Goal: Transaction & Acquisition: Purchase product/service

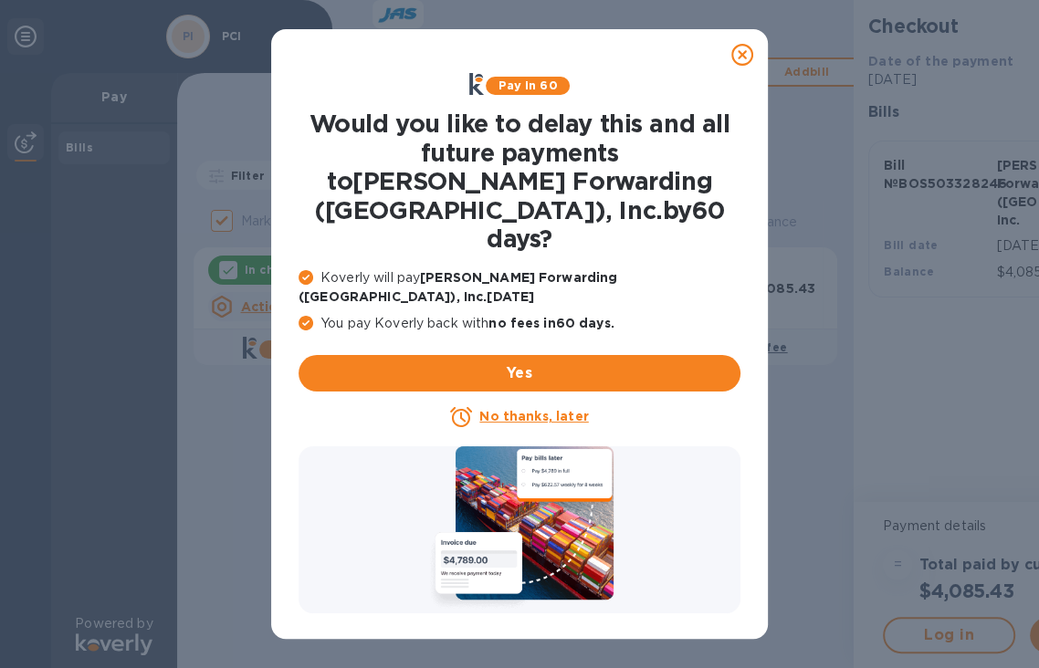
click at [553, 409] on u "No thanks, later" at bounding box center [533, 416] width 109 height 15
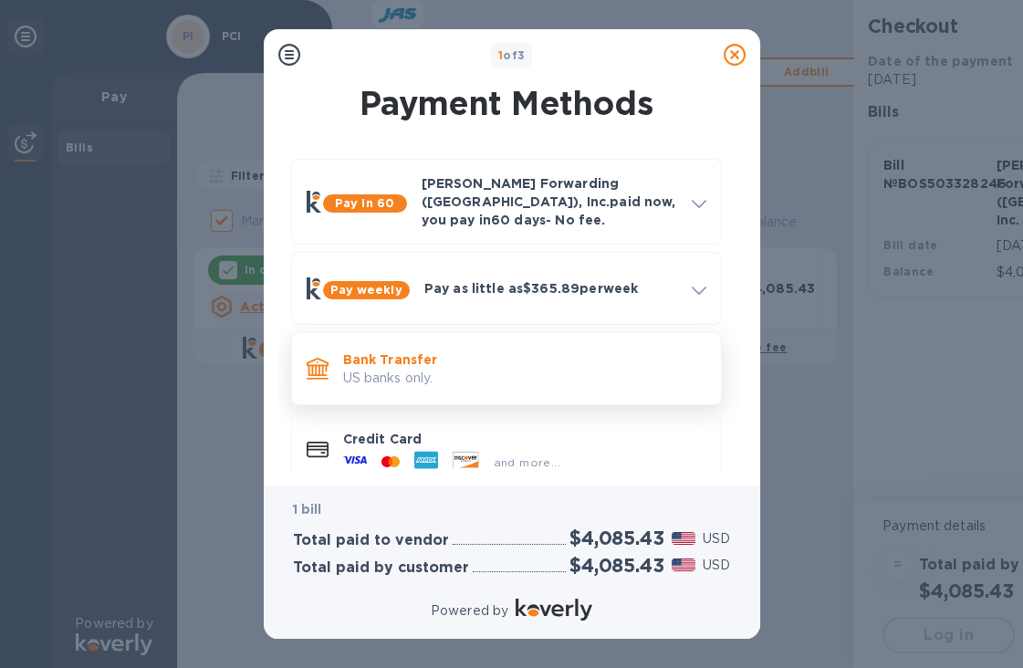
click at [380, 369] on p "US banks only." at bounding box center [524, 378] width 363 height 19
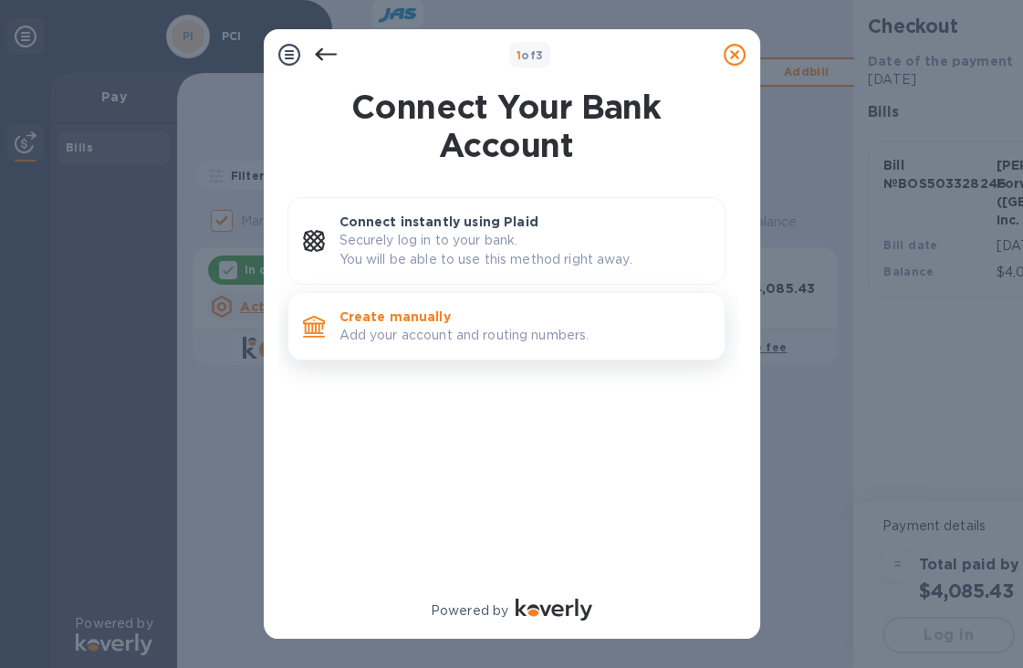
click at [466, 322] on p "Create manually" at bounding box center [525, 317] width 371 height 18
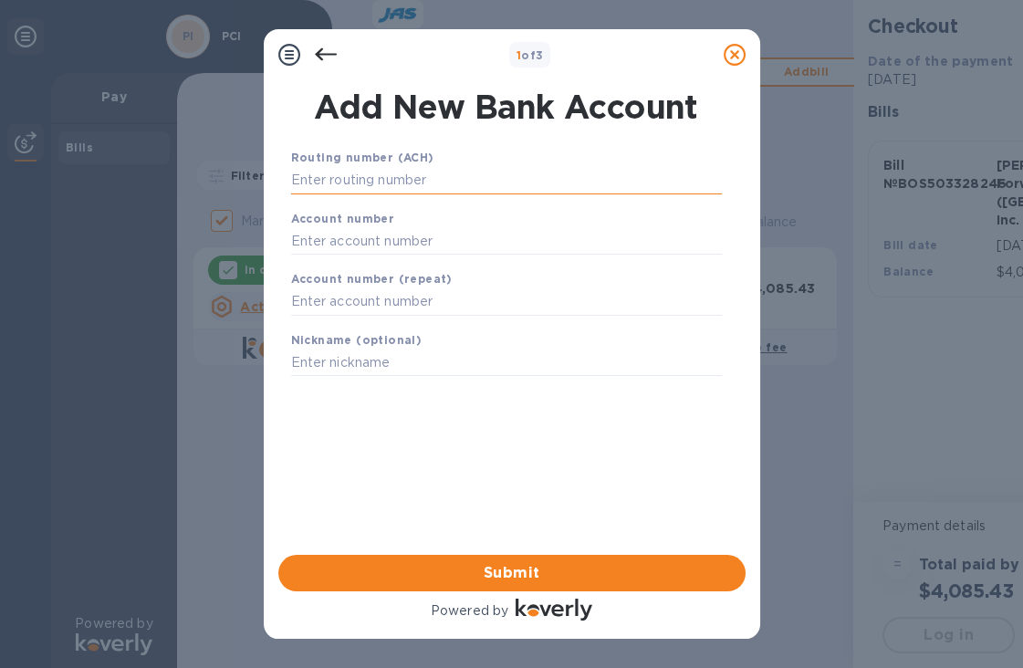
click at [426, 173] on input "text" at bounding box center [506, 180] width 431 height 27
paste input "011075150"
type input "011075150"
click at [450, 233] on div "Account number" at bounding box center [506, 232] width 445 height 61
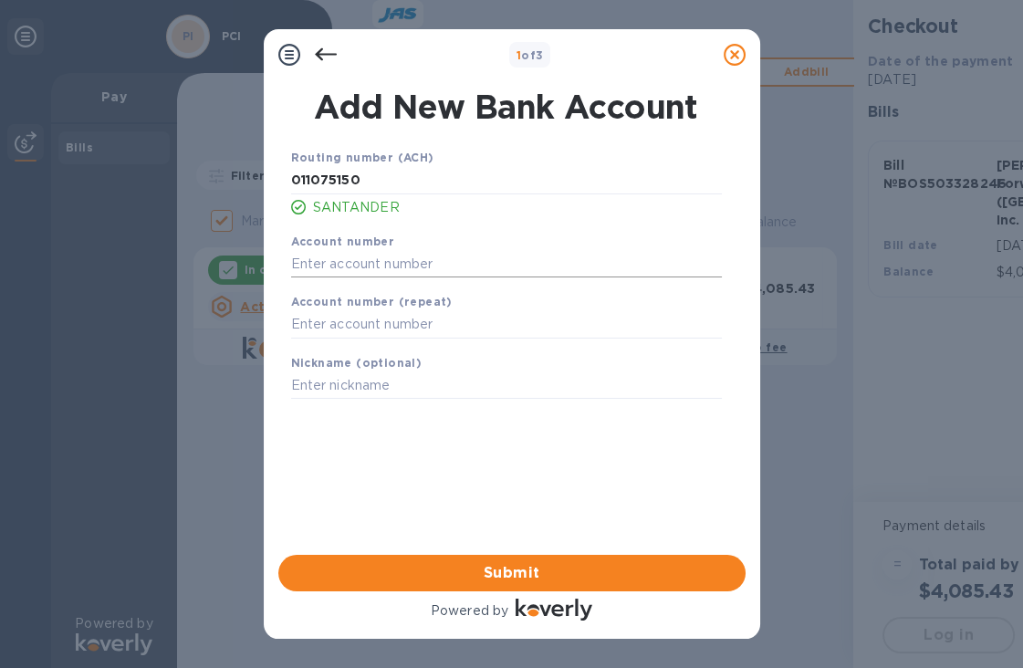
click at [454, 257] on input "text" at bounding box center [506, 263] width 431 height 27
paste input "41000059208"
type input "41000059208"
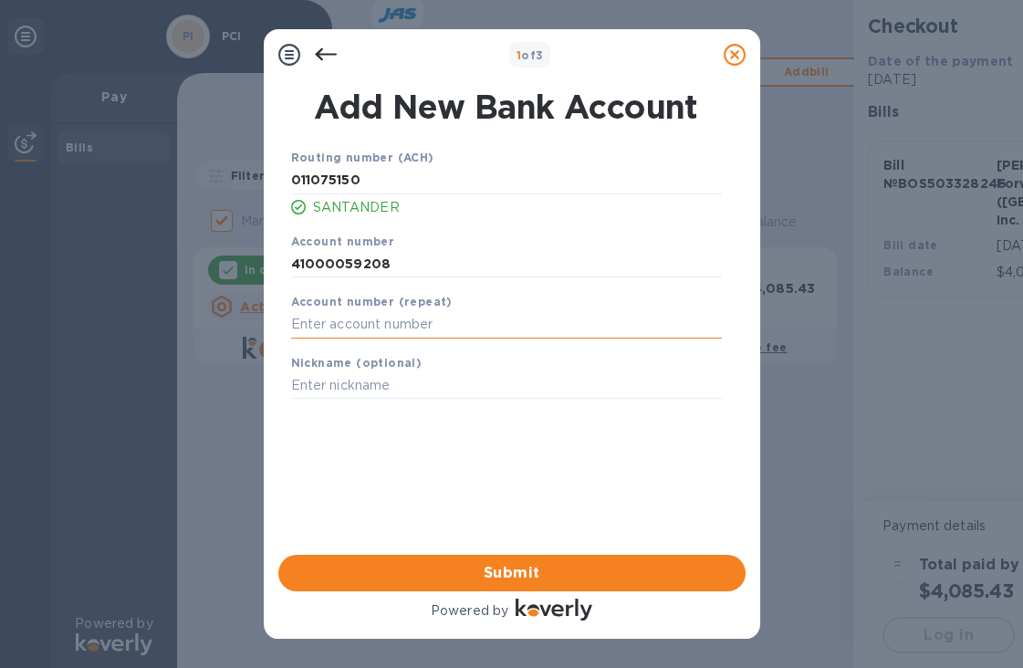
click at [448, 321] on input "text" at bounding box center [506, 324] width 431 height 27
paste input "41000059208"
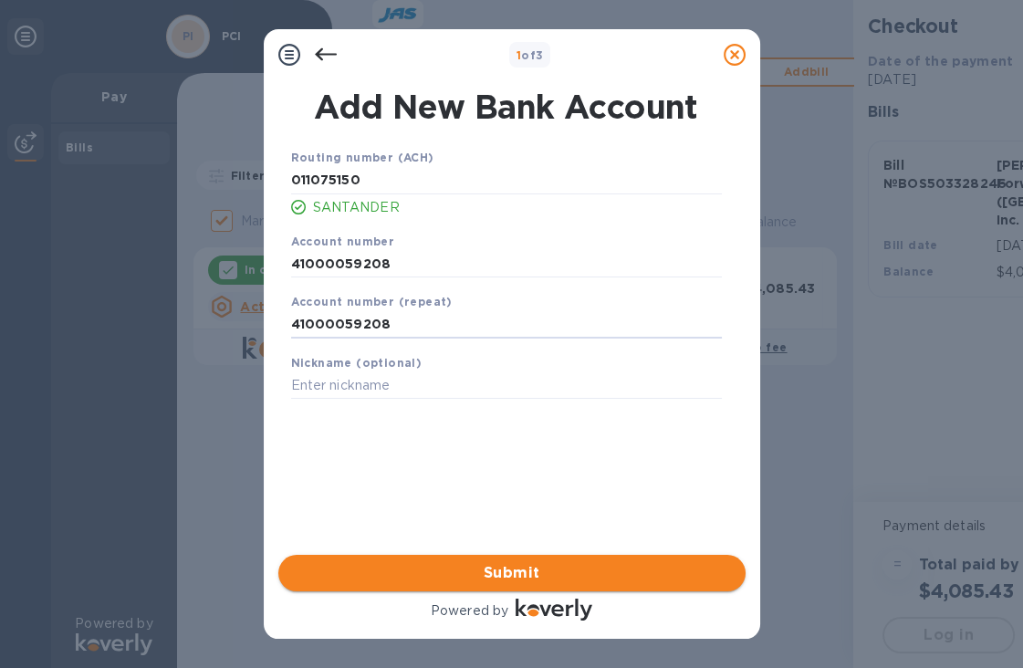
type input "41000059208"
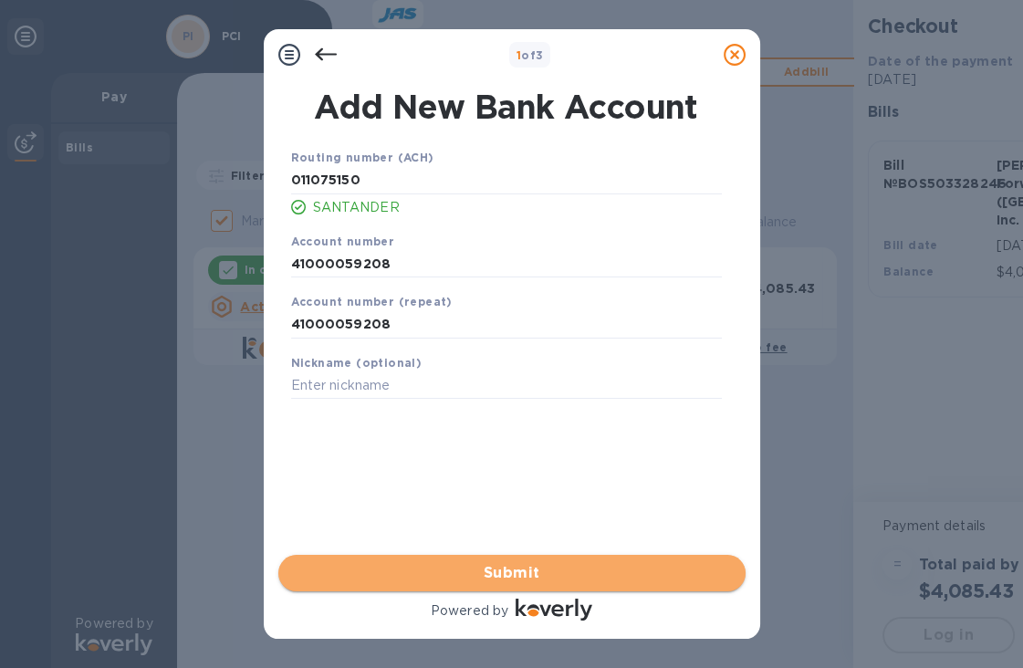
click at [507, 570] on span "Submit" at bounding box center [512, 573] width 438 height 22
